Goal: Complete application form: Complete application form

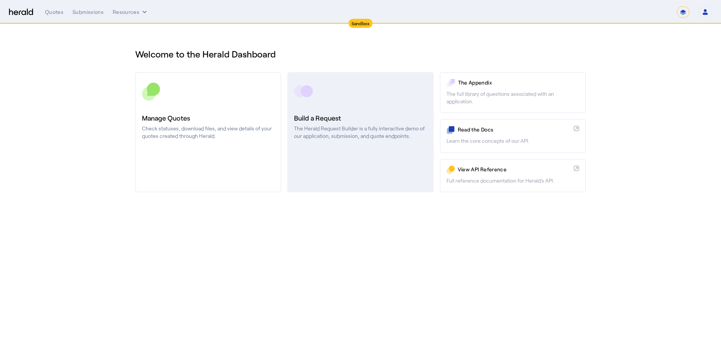
click at [379, 114] on h3 "Build a Request" at bounding box center [360, 118] width 133 height 11
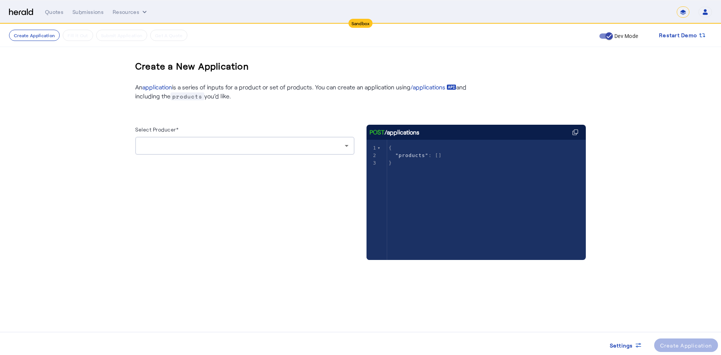
click at [262, 145] on div at bounding box center [243, 145] width 204 height 9
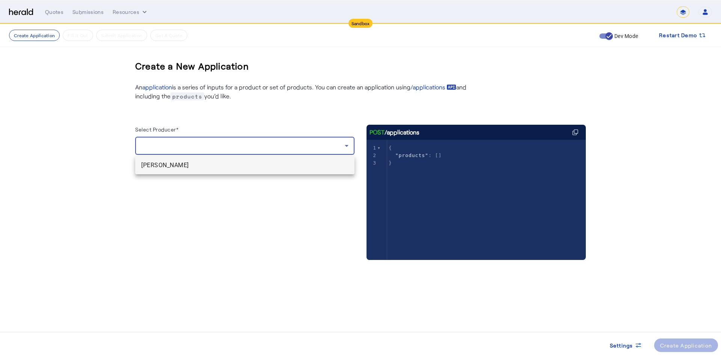
click at [198, 163] on span "[PERSON_NAME]" at bounding box center [244, 165] width 207 height 9
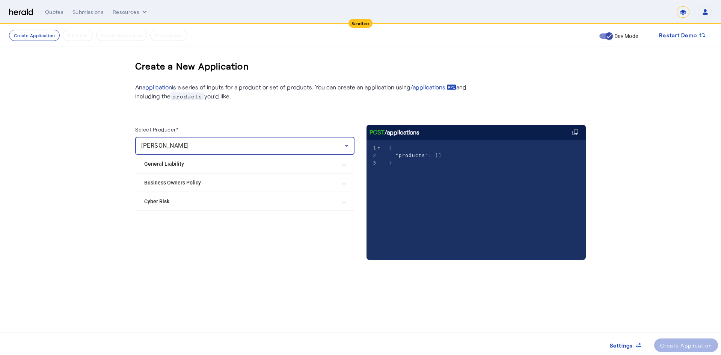
click at [235, 186] on Policy "Business Owners Policy" at bounding box center [240, 183] width 192 height 8
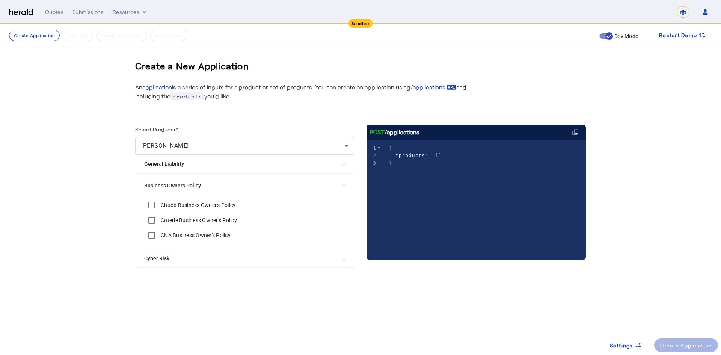
click at [184, 203] on label "Chubb Business Owner's Policy" at bounding box center [197, 205] width 76 height 8
click at [685, 343] on div "Create Application" at bounding box center [686, 346] width 52 height 8
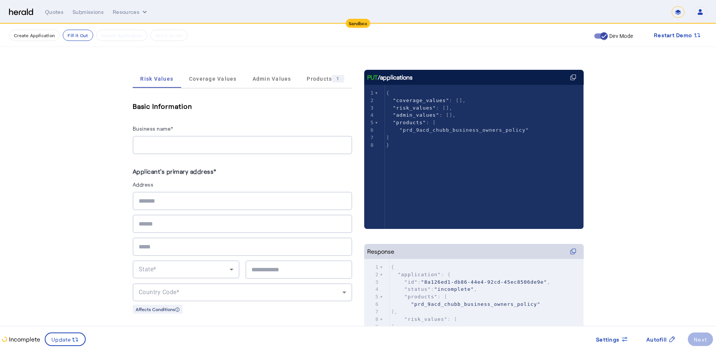
scroll to position [125, 0]
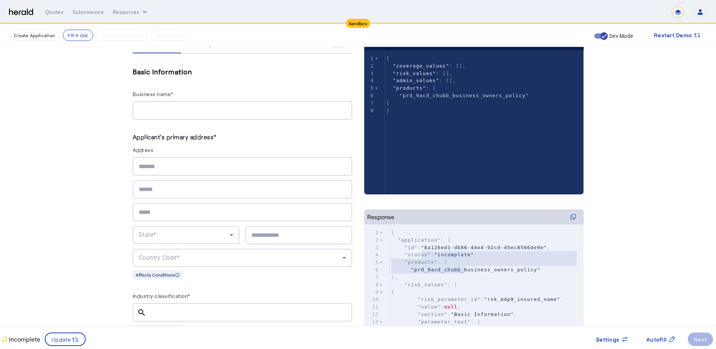
type textarea "**********"
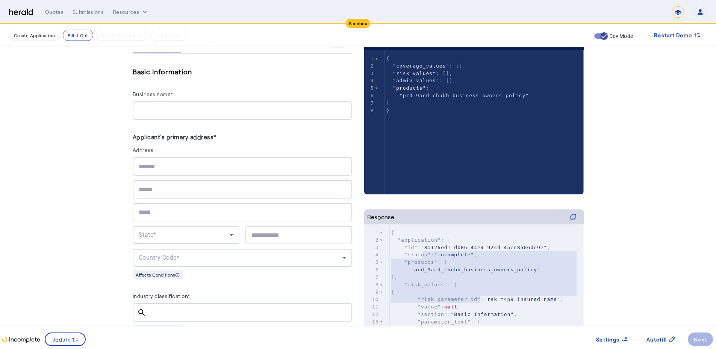
drag, startPoint x: 443, startPoint y: 286, endPoint x: 483, endPoint y: 298, distance: 42.1
click at [483, 298] on div "1 { 2 "application" : { 3 "id" : "8a126ed1-db86-44e4-92cd-45ec8506de9e" , 4 "st…" at bounding box center [487, 333] width 194 height 209
click at [189, 115] on input "Business name*" at bounding box center [242, 110] width 207 height 9
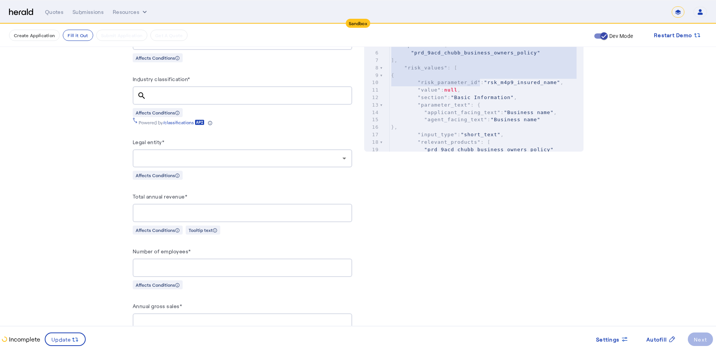
scroll to position [363, 0]
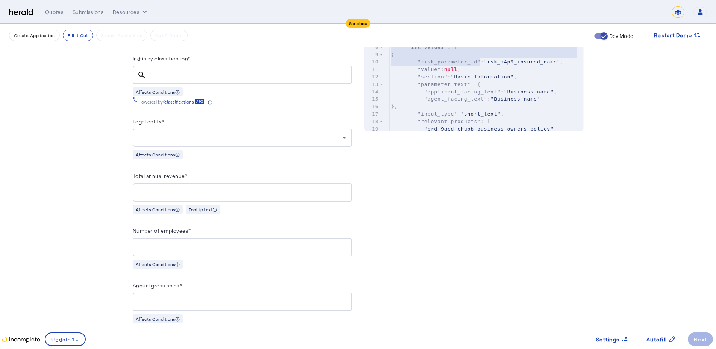
click at [162, 71] on input "Industry classification*" at bounding box center [249, 75] width 194 height 9
paste input "**********"
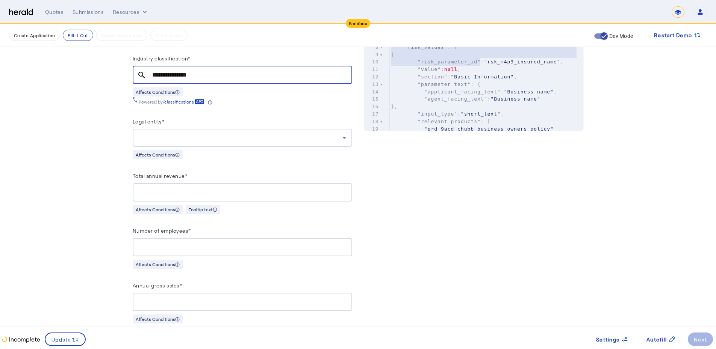
type input "**********"
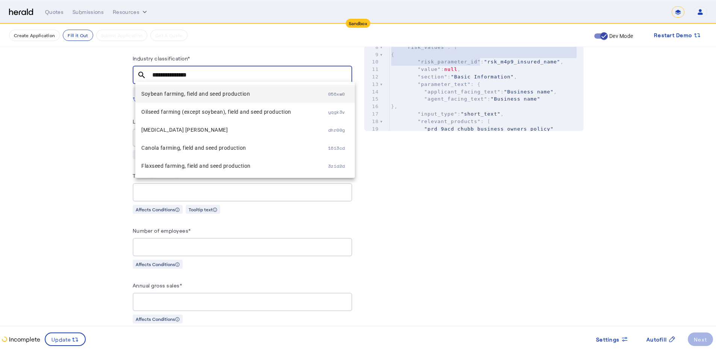
click at [260, 94] on span "Soybean farming, field and seed production" at bounding box center [234, 93] width 187 height 9
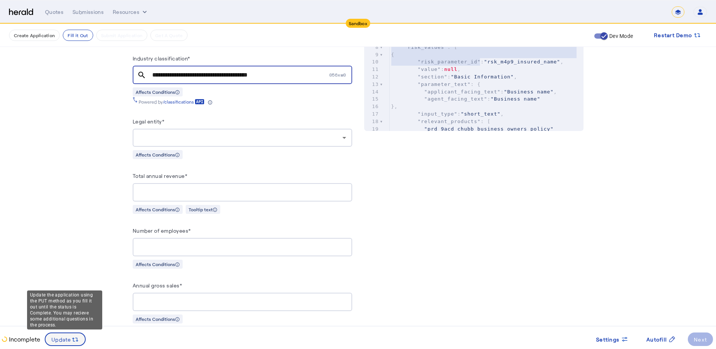
click at [51, 337] on span "Update" at bounding box center [61, 340] width 20 height 8
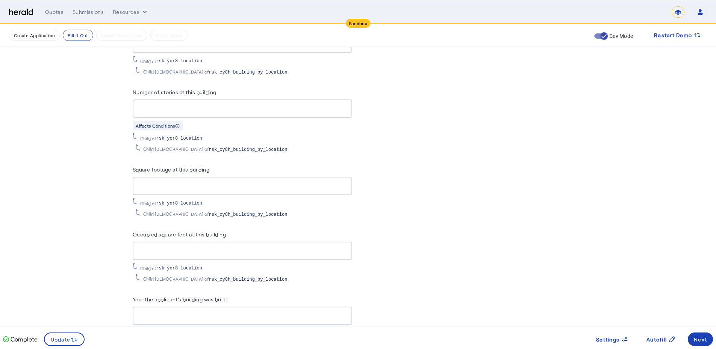
scroll to position [1353, 0]
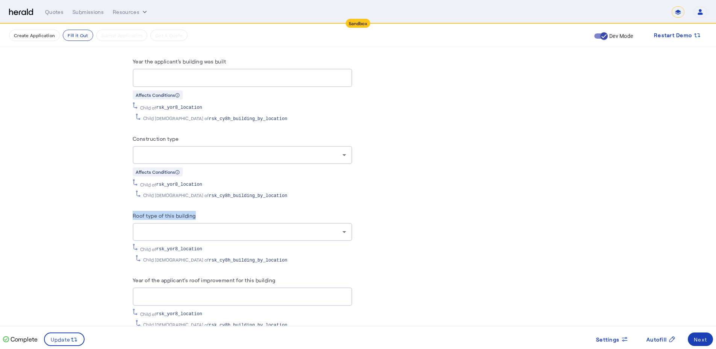
drag, startPoint x: 108, startPoint y: 202, endPoint x: 219, endPoint y: 207, distance: 111.3
copy label "Roof type of this building"
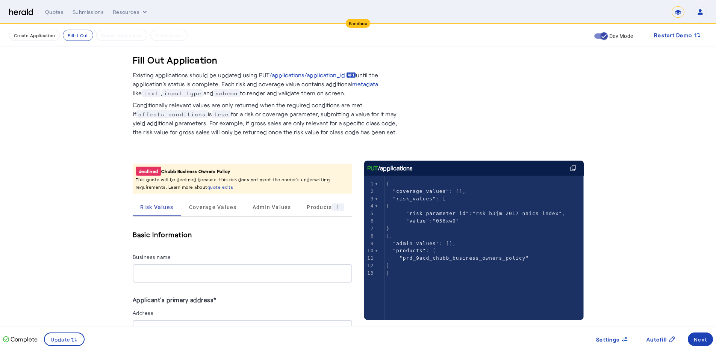
scroll to position [238, 0]
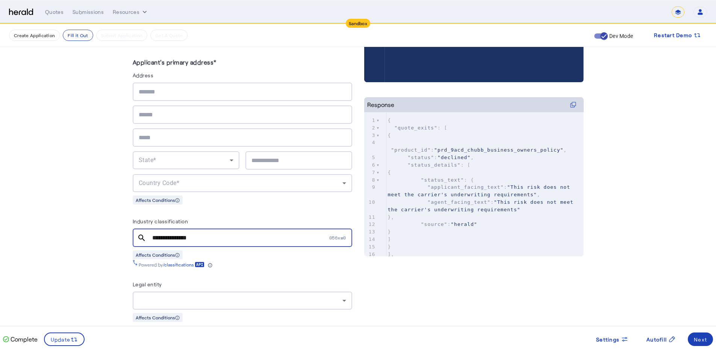
drag, startPoint x: 210, startPoint y: 235, endPoint x: 150, endPoint y: 234, distance: 59.4
click at [150, 234] on div "**********" at bounding box center [242, 238] width 219 height 18
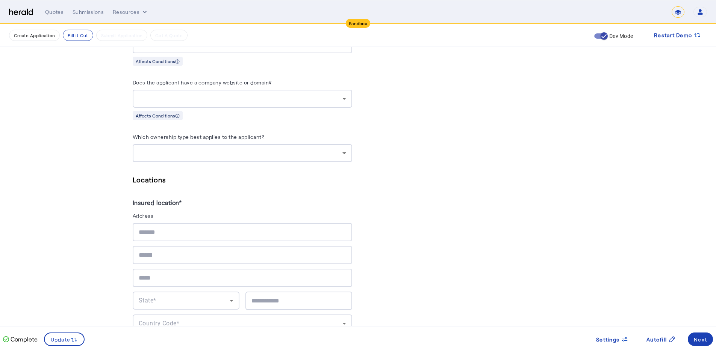
scroll to position [952, 0]
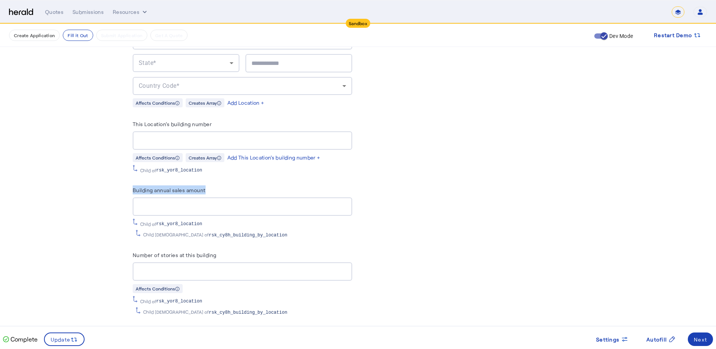
drag, startPoint x: 130, startPoint y: 185, endPoint x: 210, endPoint y: 187, distance: 80.1
click at [210, 187] on div "Fill Out Application Existing applications should be updated using PUT /applica…" at bounding box center [358, 50] width 481 height 1957
copy label "Building annual sales amount"
drag, startPoint x: 134, startPoint y: 249, endPoint x: 242, endPoint y: 249, distance: 108.6
click at [242, 249] on div "Fill Out Application Existing applications should be updated using PUT /applica…" at bounding box center [358, 50] width 481 height 1957
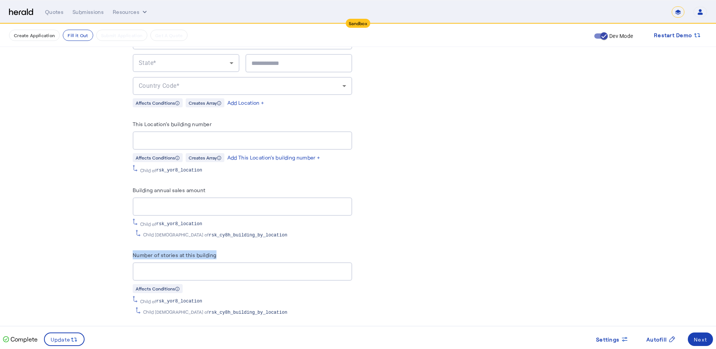
copy label "Number of stories at this building"
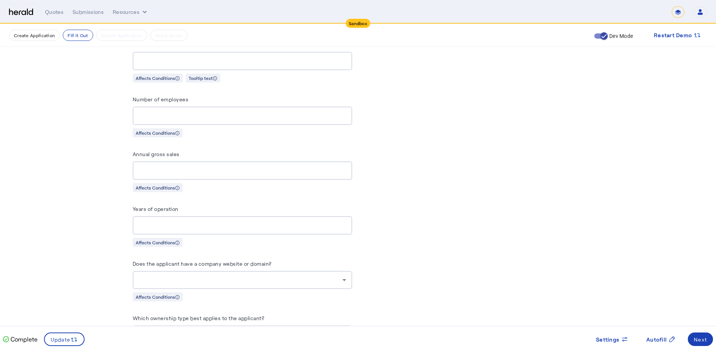
scroll to position [476, 0]
click at [651, 342] on span "Autofill" at bounding box center [656, 340] width 20 height 8
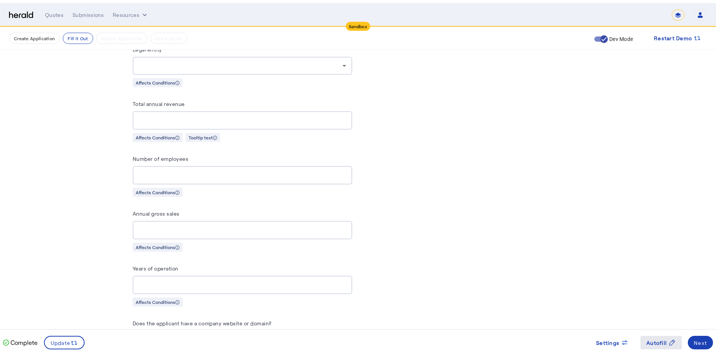
scroll to position [0, 0]
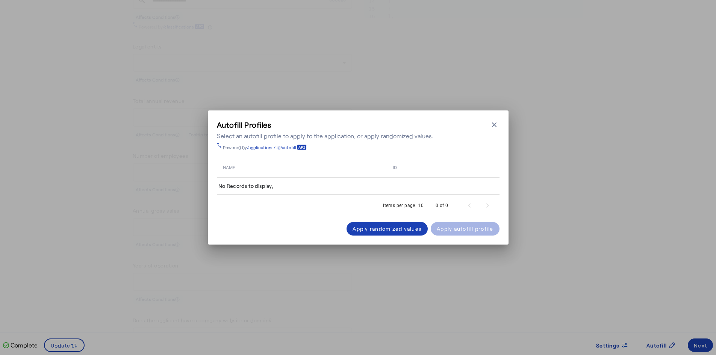
click at [496, 125] on icon "button" at bounding box center [494, 125] width 8 height 8
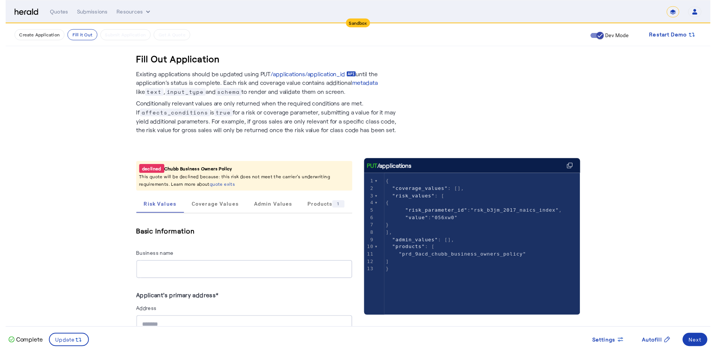
scroll to position [476, 0]
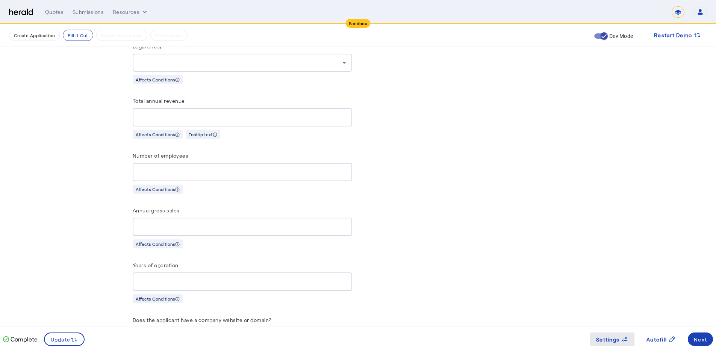
click at [619, 341] on div "Settings" at bounding box center [612, 340] width 32 height 8
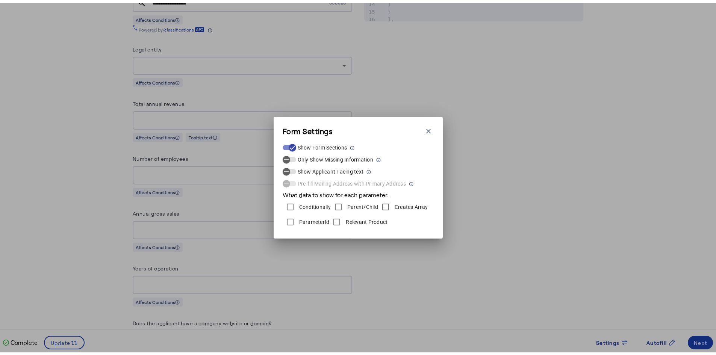
scroll to position [0, 0]
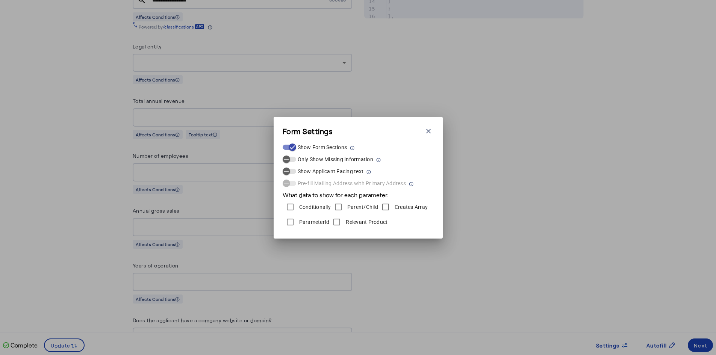
click at [381, 222] on label "Relevant Product" at bounding box center [365, 222] width 43 height 8
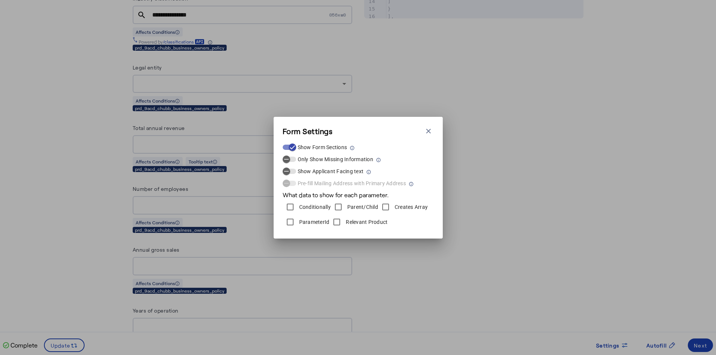
click at [305, 224] on label "ParameterId" at bounding box center [314, 222] width 32 height 8
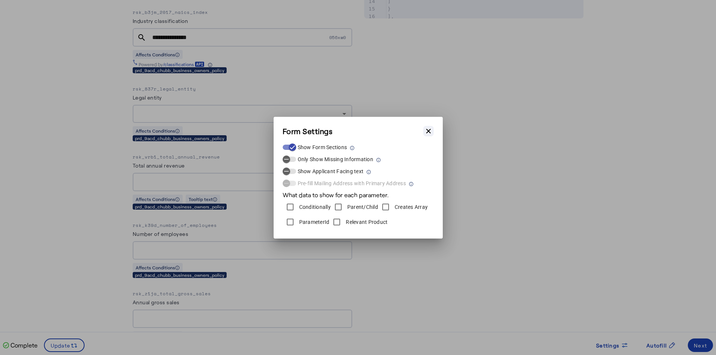
click at [428, 126] on button "Close modal" at bounding box center [428, 131] width 11 height 11
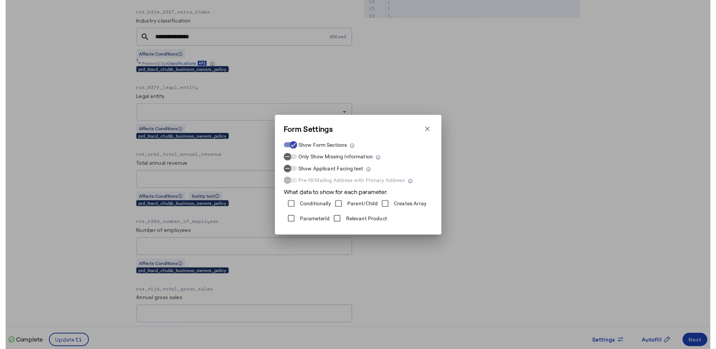
scroll to position [476, 0]
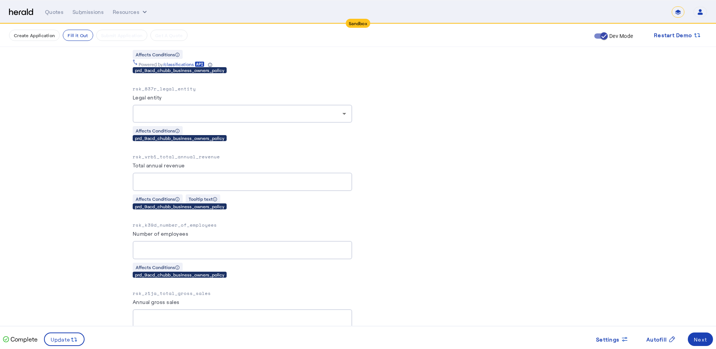
click at [172, 291] on p "rsk_z1ja_total_gross_sales" at bounding box center [242, 294] width 219 height 8
copy p "rsk_z1ja_total_gross_sales"
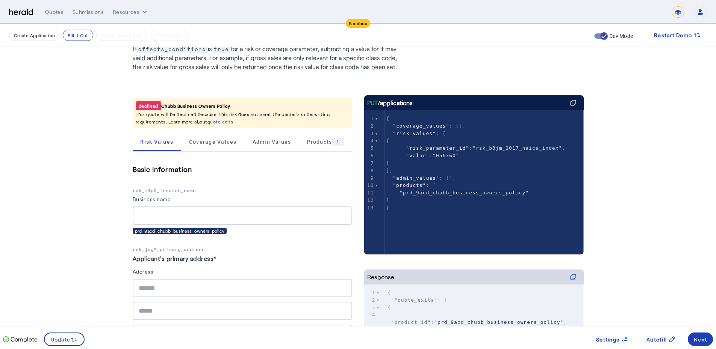
scroll to position [0, 0]
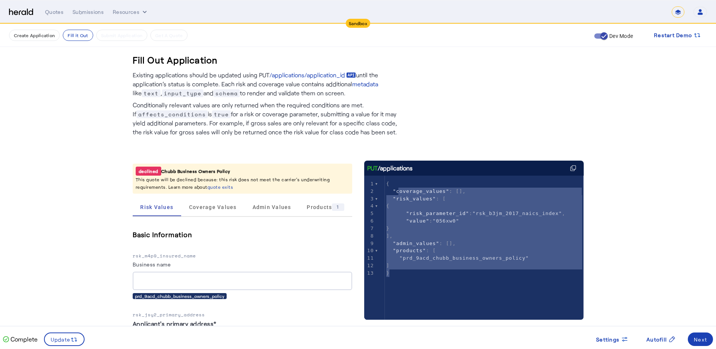
type textarea "**********"
drag, startPoint x: 416, startPoint y: 287, endPoint x: 390, endPoint y: 178, distance: 112.8
click at [390, 178] on div "x 1 { 2 "coverage_values" : [], 3 "risk_values" : [ 4 { 5 "risk_parameter_id" :…" at bounding box center [483, 257] width 238 height 163
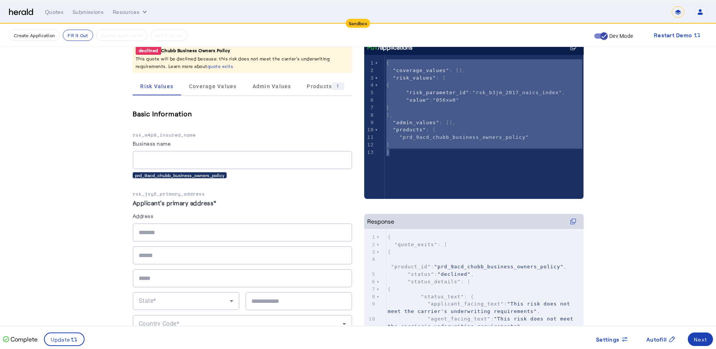
drag, startPoint x: 640, startPoint y: 180, endPoint x: 646, endPoint y: 213, distance: 32.8
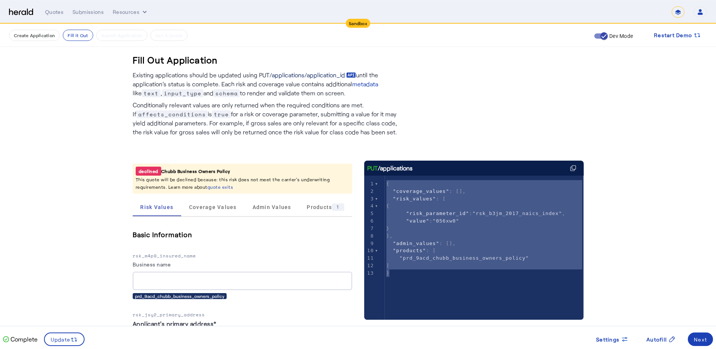
click at [292, 75] on link "/applications/application_id" at bounding box center [312, 75] width 86 height 9
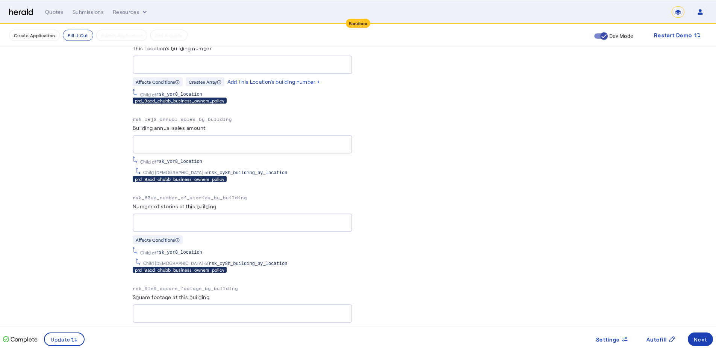
scroll to position [1428, 0]
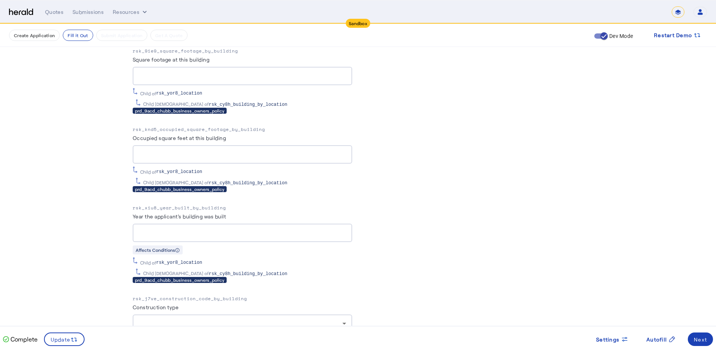
drag, startPoint x: 133, startPoint y: 301, endPoint x: 192, endPoint y: 299, distance: 59.4
copy label "Construction type"
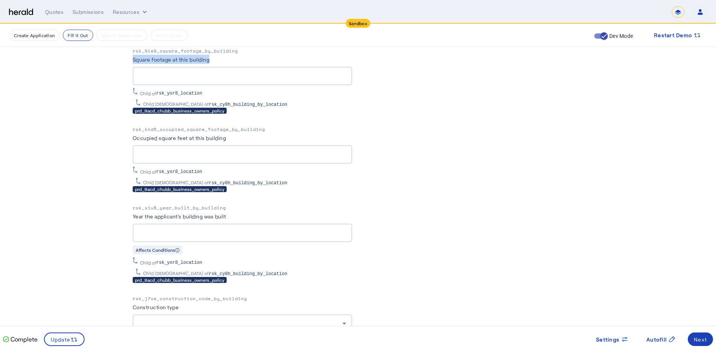
drag, startPoint x: 136, startPoint y: 51, endPoint x: 216, endPoint y: 54, distance: 80.1
click at [216, 55] on div "Square footage at this building" at bounding box center [242, 61] width 219 height 12
copy label "Square footage at this building"
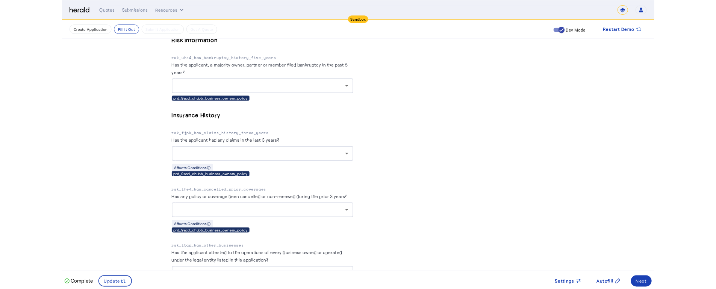
scroll to position [1961, 0]
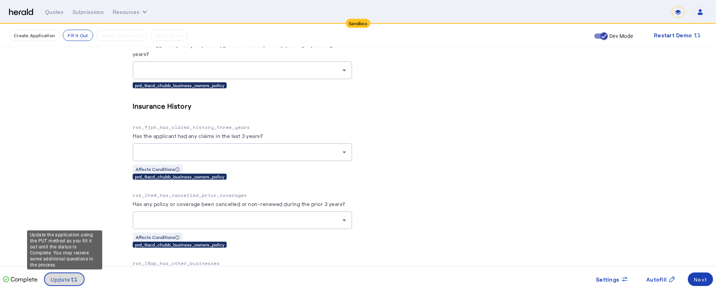
click at [56, 276] on span "Update" at bounding box center [61, 279] width 20 height 8
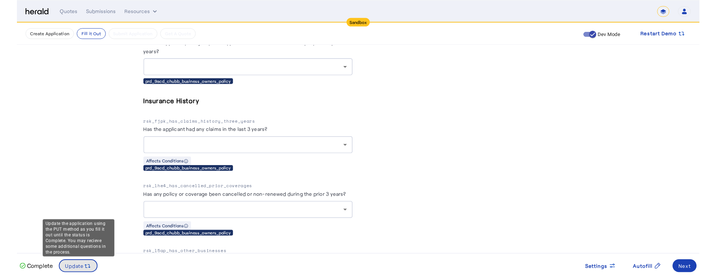
scroll to position [0, 0]
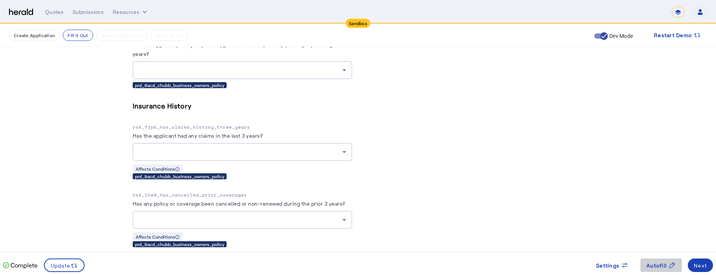
click at [658, 268] on span "Autofill" at bounding box center [656, 266] width 20 height 8
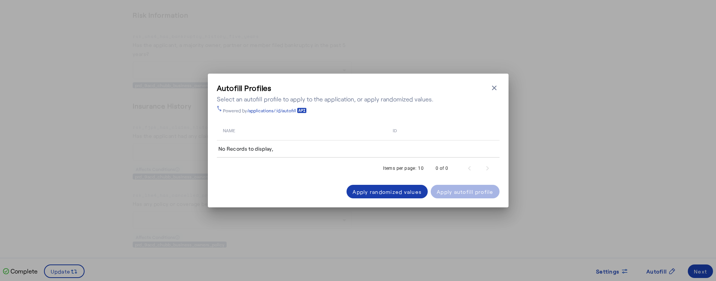
click at [376, 190] on div "Apply randomized values" at bounding box center [386, 192] width 69 height 8
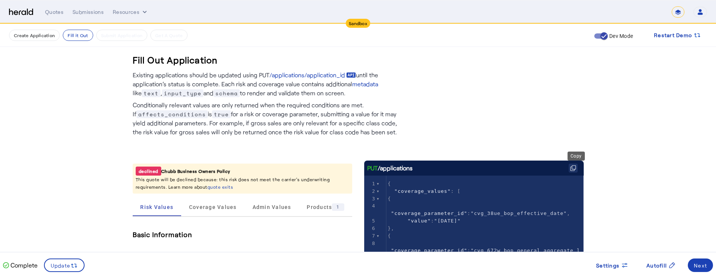
click at [577, 167] on button at bounding box center [572, 168] width 9 height 9
click at [576, 170] on icon at bounding box center [573, 168] width 6 height 6
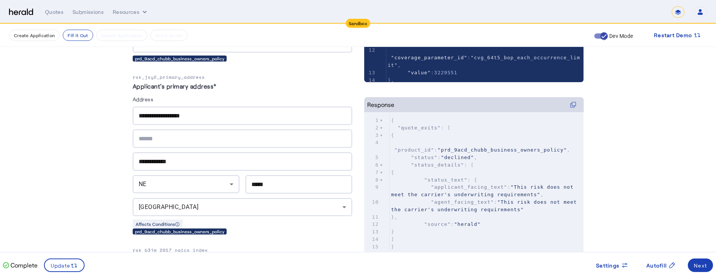
click at [521, 169] on pre "{" at bounding box center [487, 173] width 194 height 8
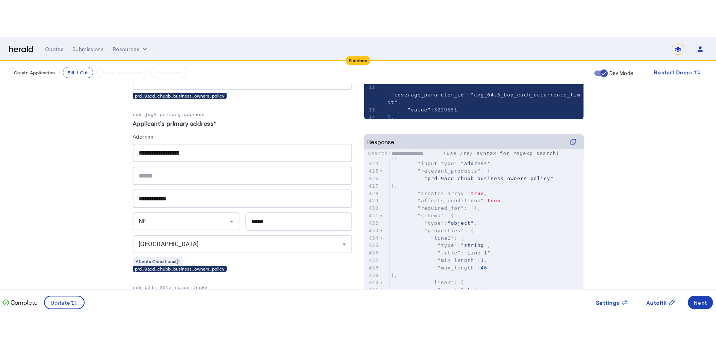
scroll to position [3025, 0]
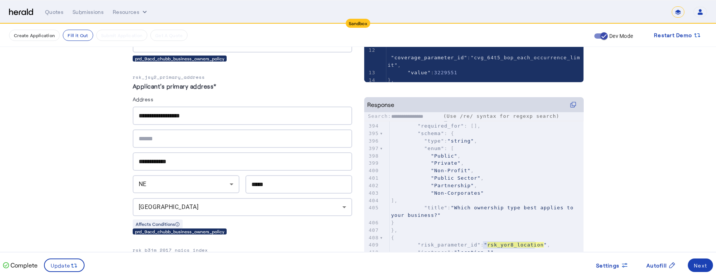
type input "**********"
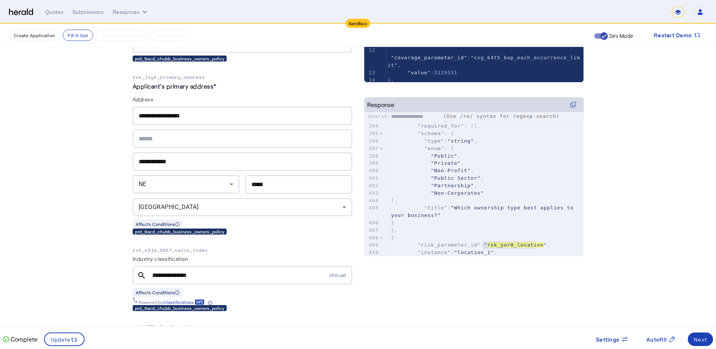
type textarea "**********"
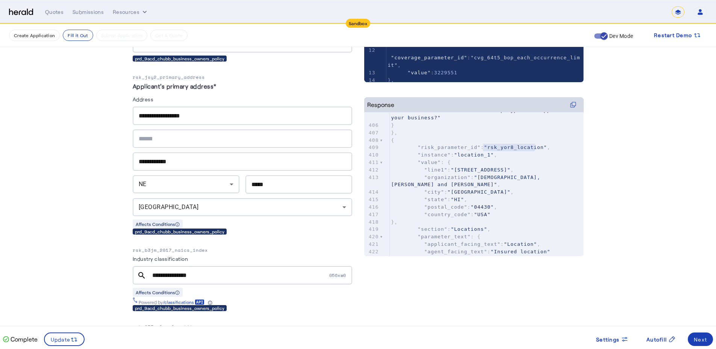
scroll to position [3130, 0]
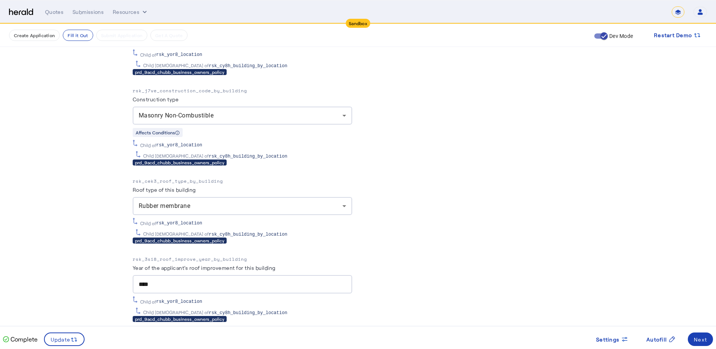
scroll to position [1665, 0]
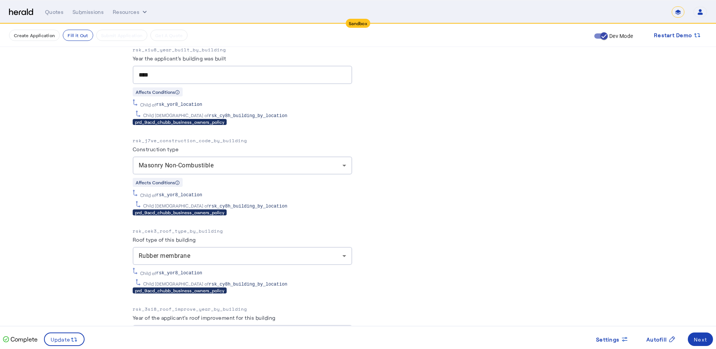
click at [214, 137] on p "rsk_j7ve_construction_code_by_building" at bounding box center [242, 141] width 219 height 8
drag, startPoint x: 213, startPoint y: 134, endPoint x: 207, endPoint y: 132, distance: 5.9
click at [213, 137] on p "rsk_j7ve_construction_code_by_building" at bounding box center [242, 141] width 219 height 8
click at [207, 137] on p "rsk_j7ve_construction_code_by_building" at bounding box center [242, 141] width 219 height 8
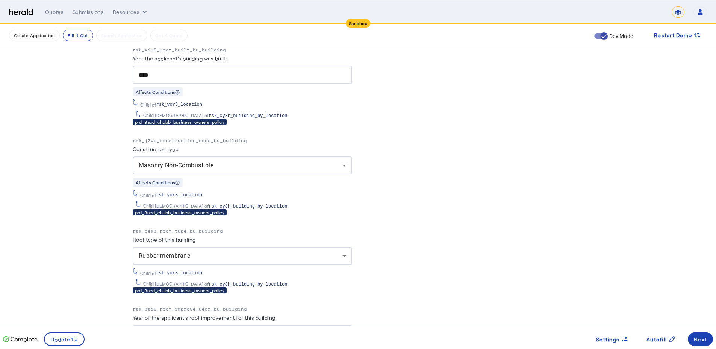
click at [187, 228] on p "rsk_cek3_roof_type_by_building" at bounding box center [242, 232] width 219 height 8
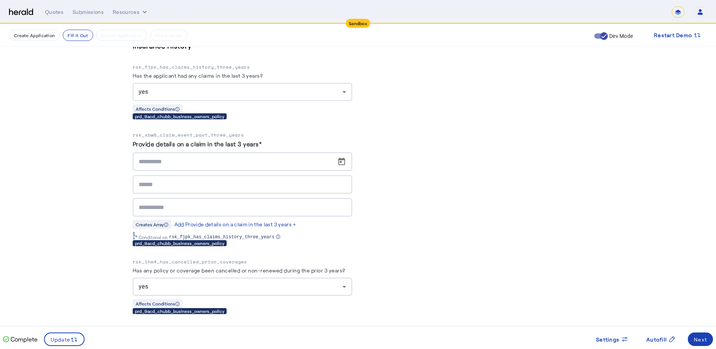
scroll to position [2141, 0]
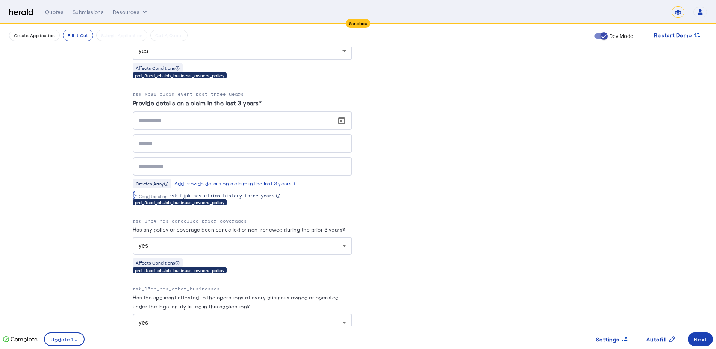
click at [186, 116] on input at bounding box center [245, 120] width 212 height 9
click at [158, 134] on div at bounding box center [242, 143] width 207 height 18
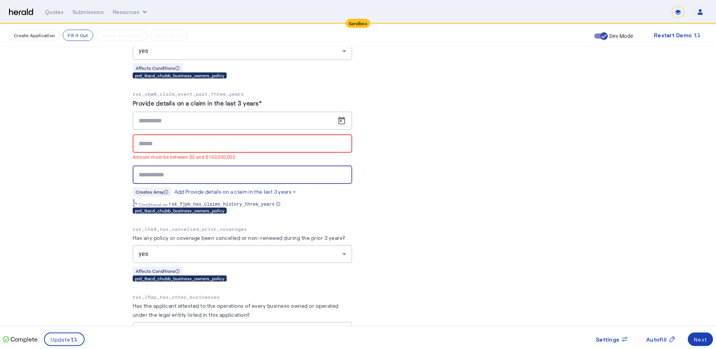
click at [151, 156] on div "Amount must be between $0 and $100,000,000" at bounding box center [242, 148] width 219 height 73
click at [150, 139] on input at bounding box center [242, 143] width 207 height 9
drag, startPoint x: 213, startPoint y: 137, endPoint x: 209, endPoint y: 139, distance: 4.5
click at [213, 139] on input at bounding box center [242, 143] width 207 height 9
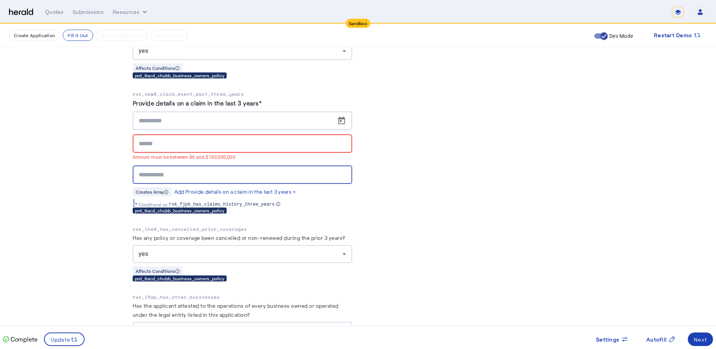
click at [168, 171] on input "text" at bounding box center [242, 175] width 207 height 9
click at [164, 116] on input at bounding box center [245, 120] width 212 height 9
click at [341, 112] on span "Open calendar" at bounding box center [341, 121] width 18 height 18
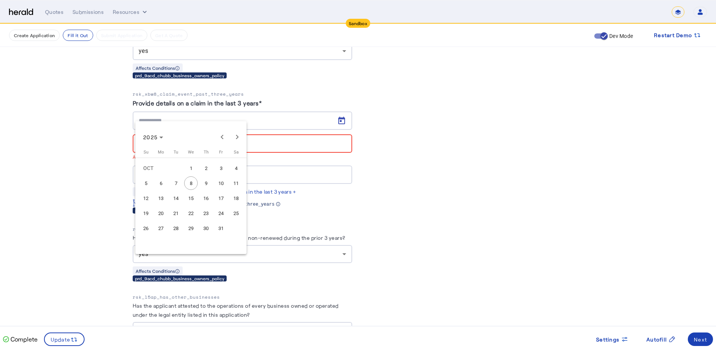
click at [468, 176] on div at bounding box center [358, 174] width 716 height 349
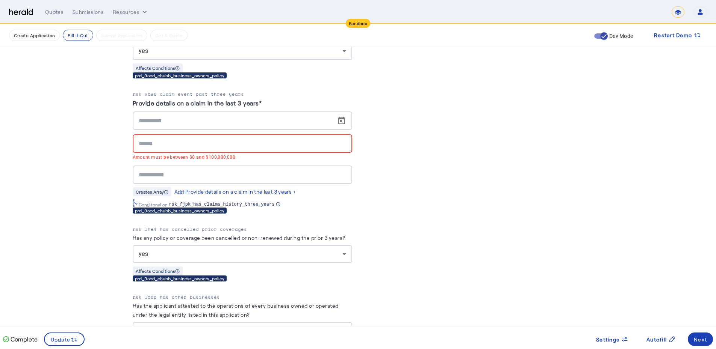
click at [284, 166] on div at bounding box center [242, 175] width 207 height 18
click at [218, 91] on p "rsk_xbw8_claim_event_past_three_years" at bounding box center [242, 95] width 219 height 8
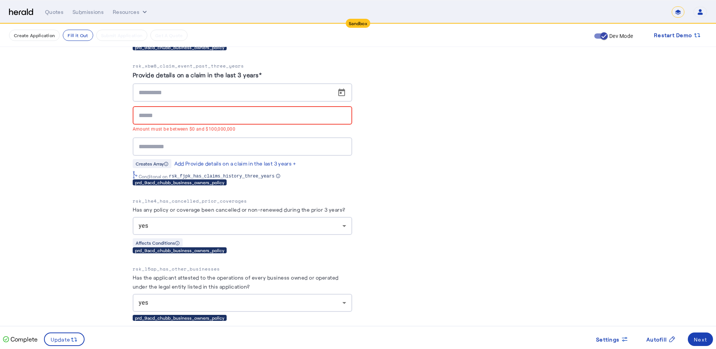
scroll to position [2174, 0]
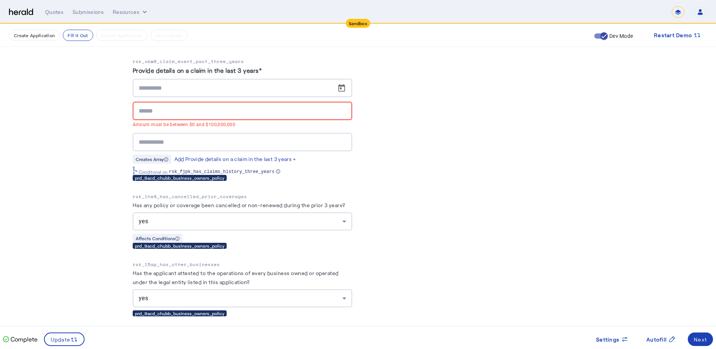
click at [240, 193] on p "rsk_lhe4_has_cancelled_prior_coverages" at bounding box center [242, 197] width 219 height 8
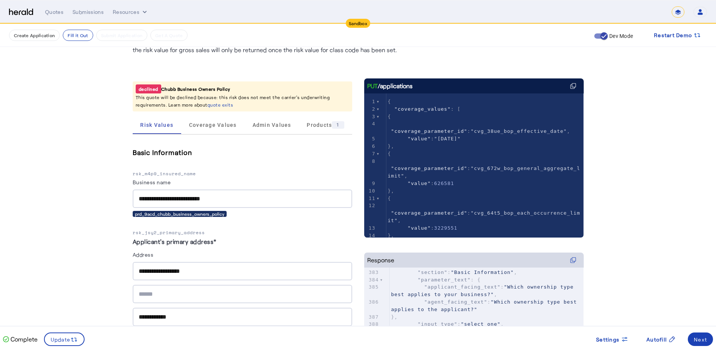
scroll to position [33, 0]
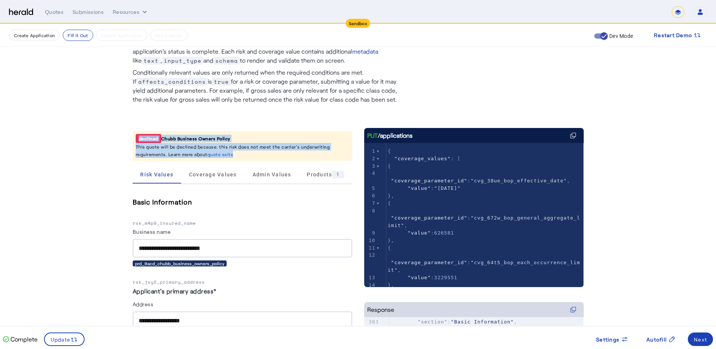
drag, startPoint x: 244, startPoint y: 153, endPoint x: 129, endPoint y: 140, distance: 115.8
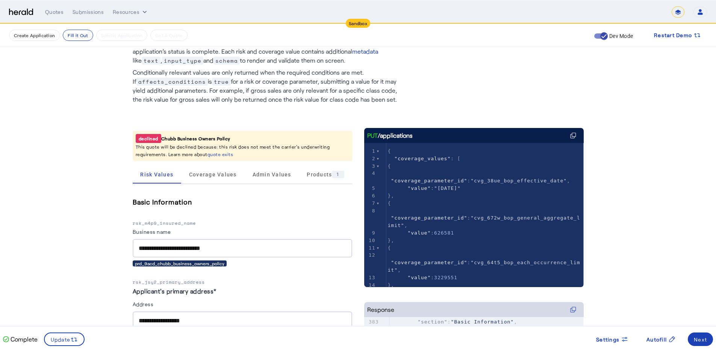
click at [230, 178] on span "Coverage Values" at bounding box center [213, 175] width 48 height 18
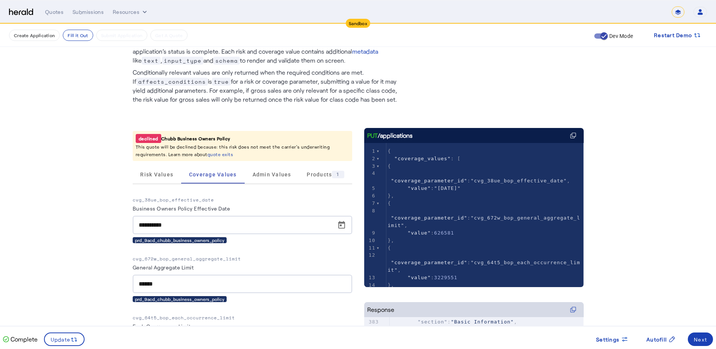
scroll to position [270, 0]
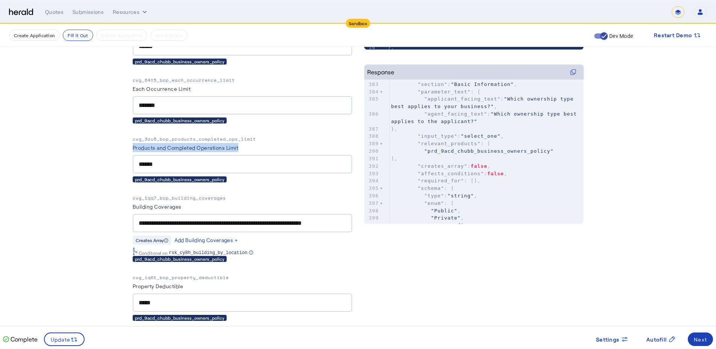
drag, startPoint x: 136, startPoint y: 148, endPoint x: 244, endPoint y: 147, distance: 107.4
click at [244, 147] on div "Products and Completed Operations Limit" at bounding box center [242, 149] width 219 height 12
copy label "Products and Completed Operations Limit"
click at [437, 272] on div "**********" at bounding box center [473, 141] width 219 height 502
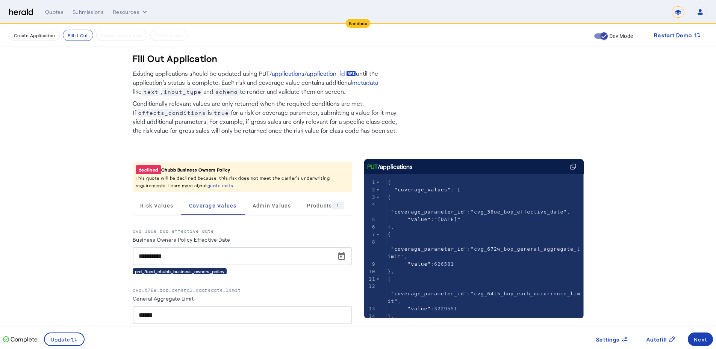
scroll to position [0, 0]
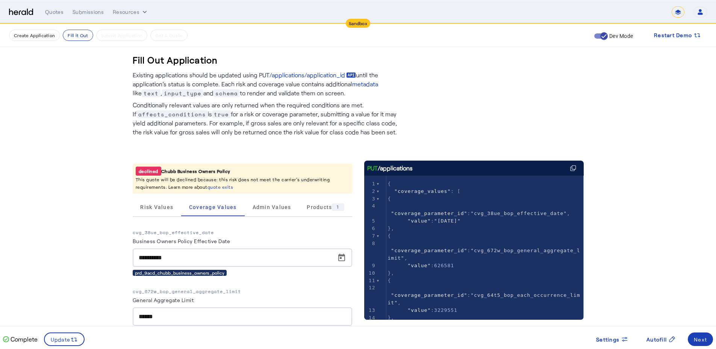
click at [154, 213] on span "Risk Values" at bounding box center [156, 207] width 33 height 18
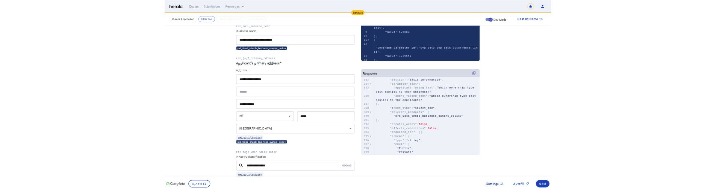
scroll to position [238, 0]
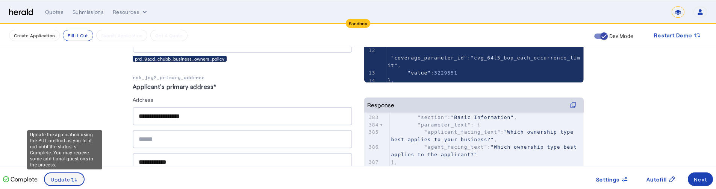
click at [77, 175] on icon at bounding box center [74, 179] width 8 height 8
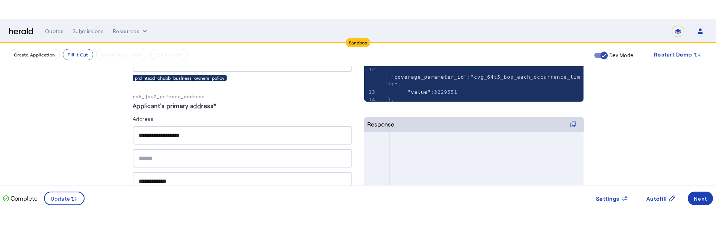
scroll to position [0, 0]
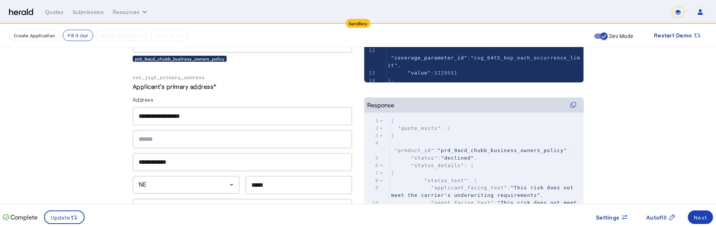
type textarea "**********"
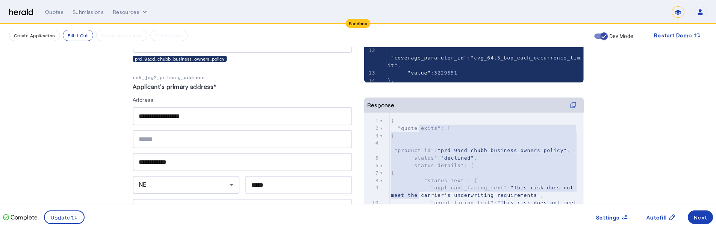
drag, startPoint x: 421, startPoint y: 130, endPoint x: 421, endPoint y: 196, distance: 66.1
click at [421, 196] on div "1 { 2 "quote_exits" : [ 3 { 4 "product_id" : "prd_9acd_chubb_business_owners_po…" at bounding box center [487, 225] width 194 height 216
